Goal: Information Seeking & Learning: Learn about a topic

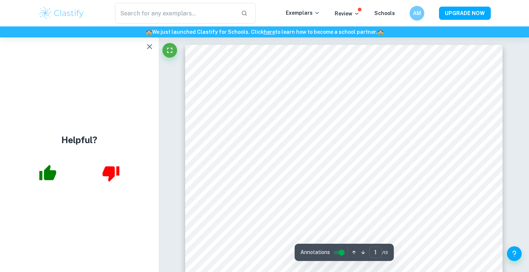
click at [145, 45] on button "button" at bounding box center [149, 46] width 15 height 15
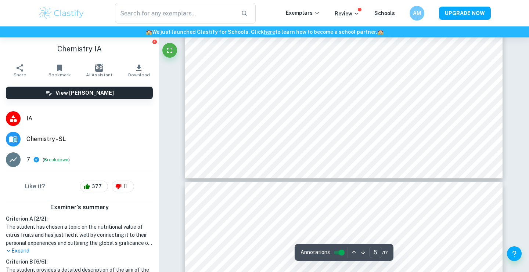
type input "4"
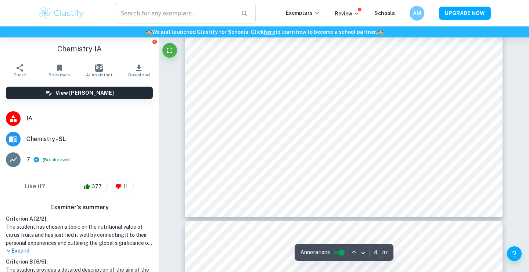
scroll to position [1481, 0]
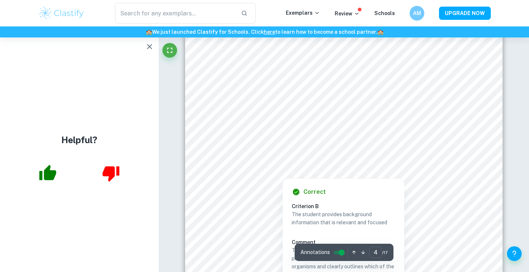
click at [153, 40] on div "Helpful?" at bounding box center [79, 154] width 159 height 235
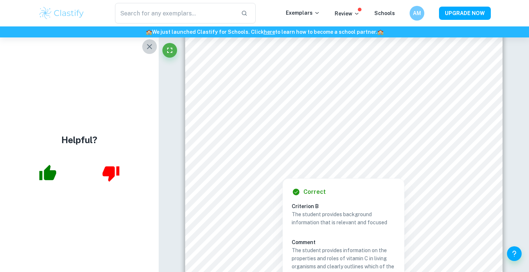
click at [151, 47] on icon "button" at bounding box center [149, 46] width 9 height 9
